Goal: Obtain resource: Download file/media

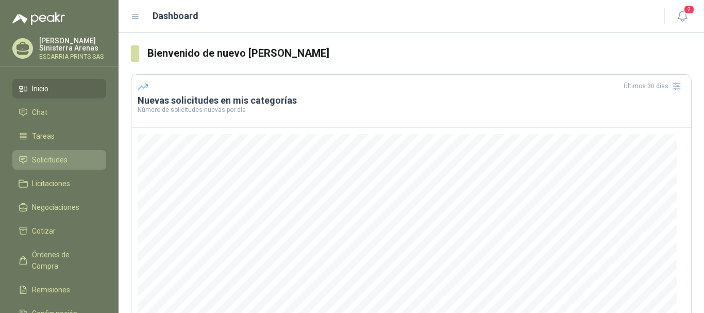
click at [72, 159] on li "Solicitudes" at bounding box center [59, 159] width 81 height 11
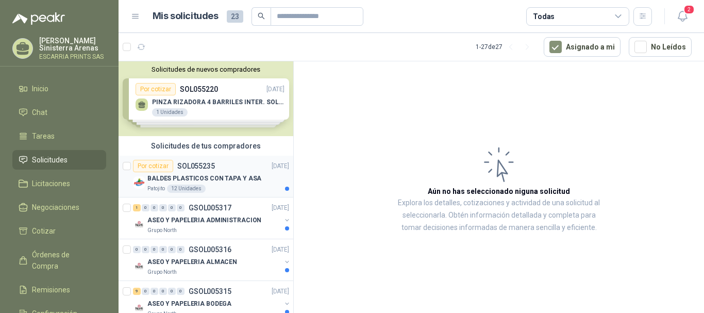
click at [192, 181] on p "BALDES PLASTICOS CON TAPA Y ASA" at bounding box center [204, 179] width 114 height 10
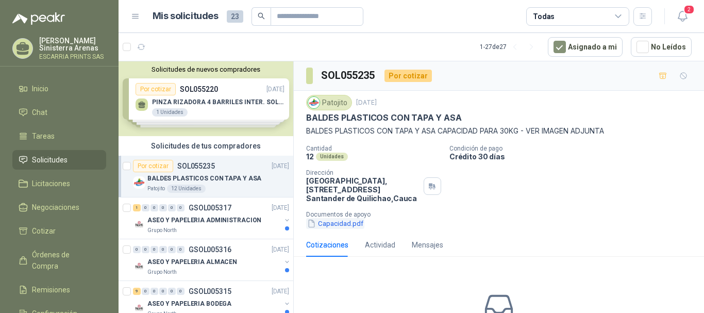
click at [353, 225] on button "Capacidad.pdf" at bounding box center [335, 223] width 58 height 11
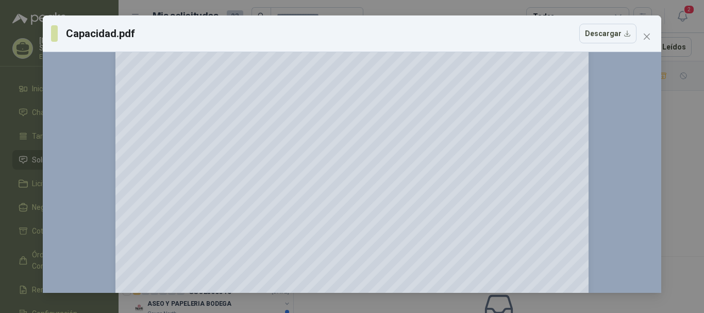
scroll to position [52, 0]
drag, startPoint x: 653, startPoint y: 35, endPoint x: 647, endPoint y: 36, distance: 6.4
click at [651, 35] on span "Close" at bounding box center [647, 36] width 16 height 8
